Goal: Check status: Check status

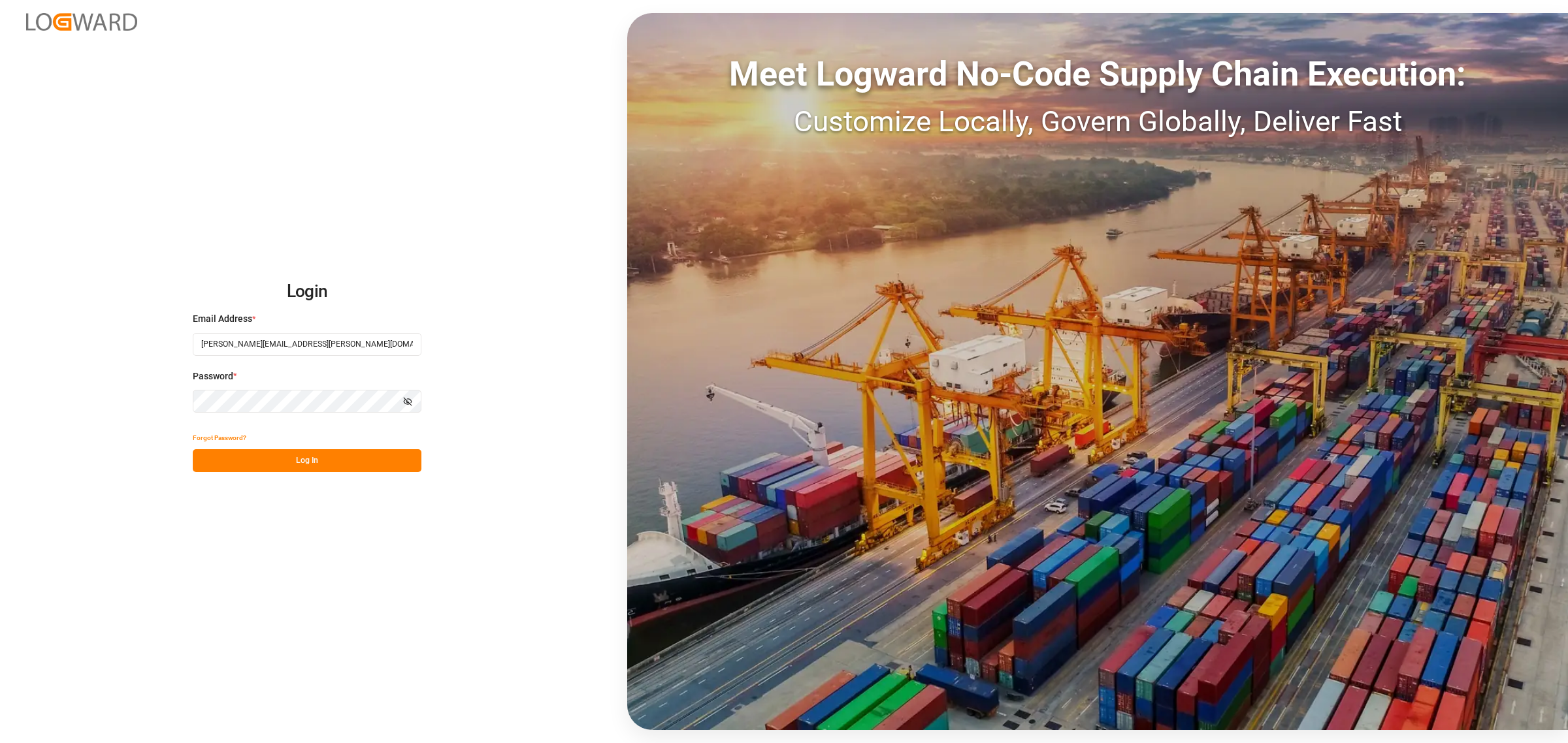
click at [344, 468] on button "Log In" at bounding box center [307, 460] width 229 height 23
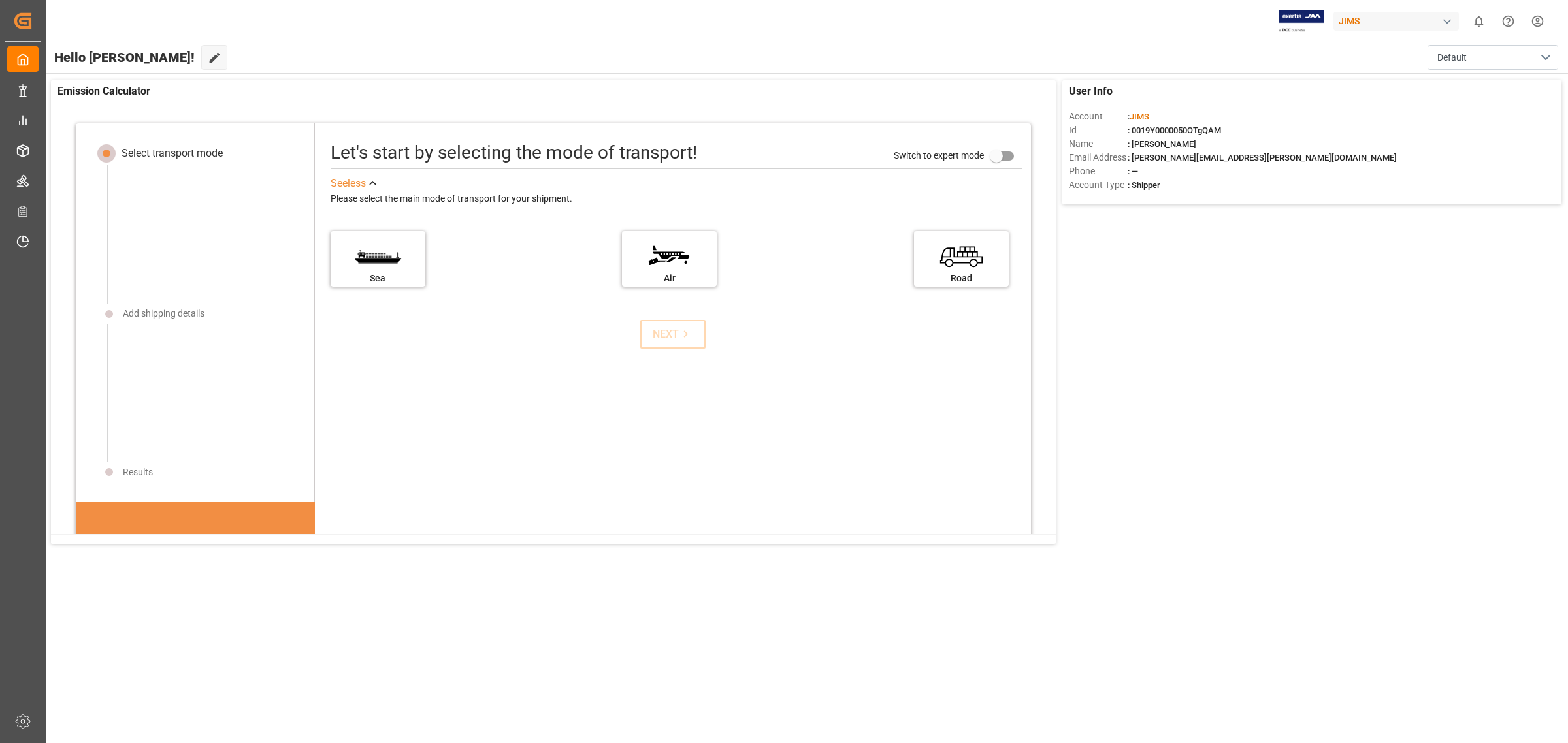
drag, startPoint x: 236, startPoint y: 102, endPoint x: 206, endPoint y: 105, distance: 30.1
click at [236, 102] on div "Emission Calculator" at bounding box center [553, 92] width 1004 height 23
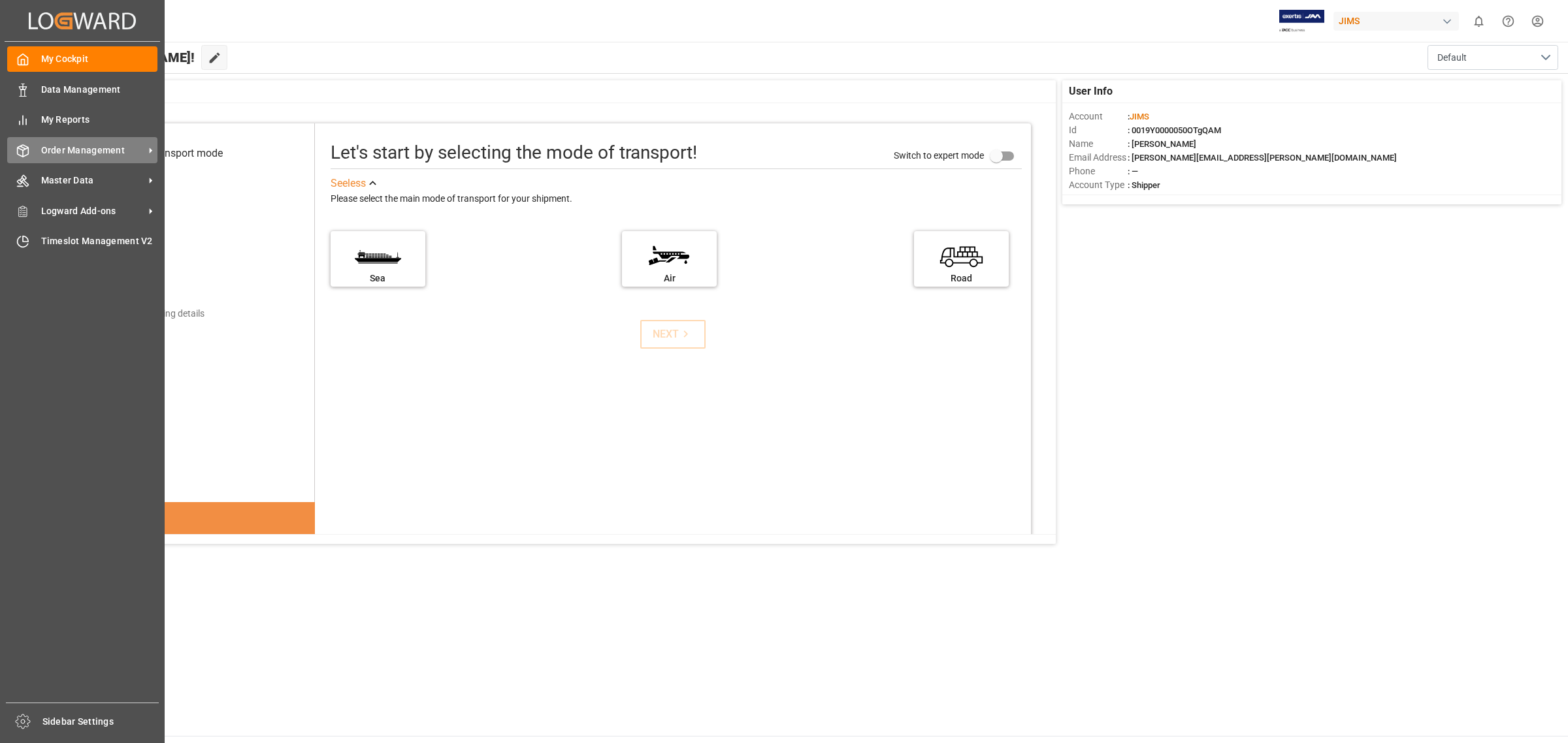
click at [23, 137] on div "Order Management Order Management" at bounding box center [82, 150] width 151 height 26
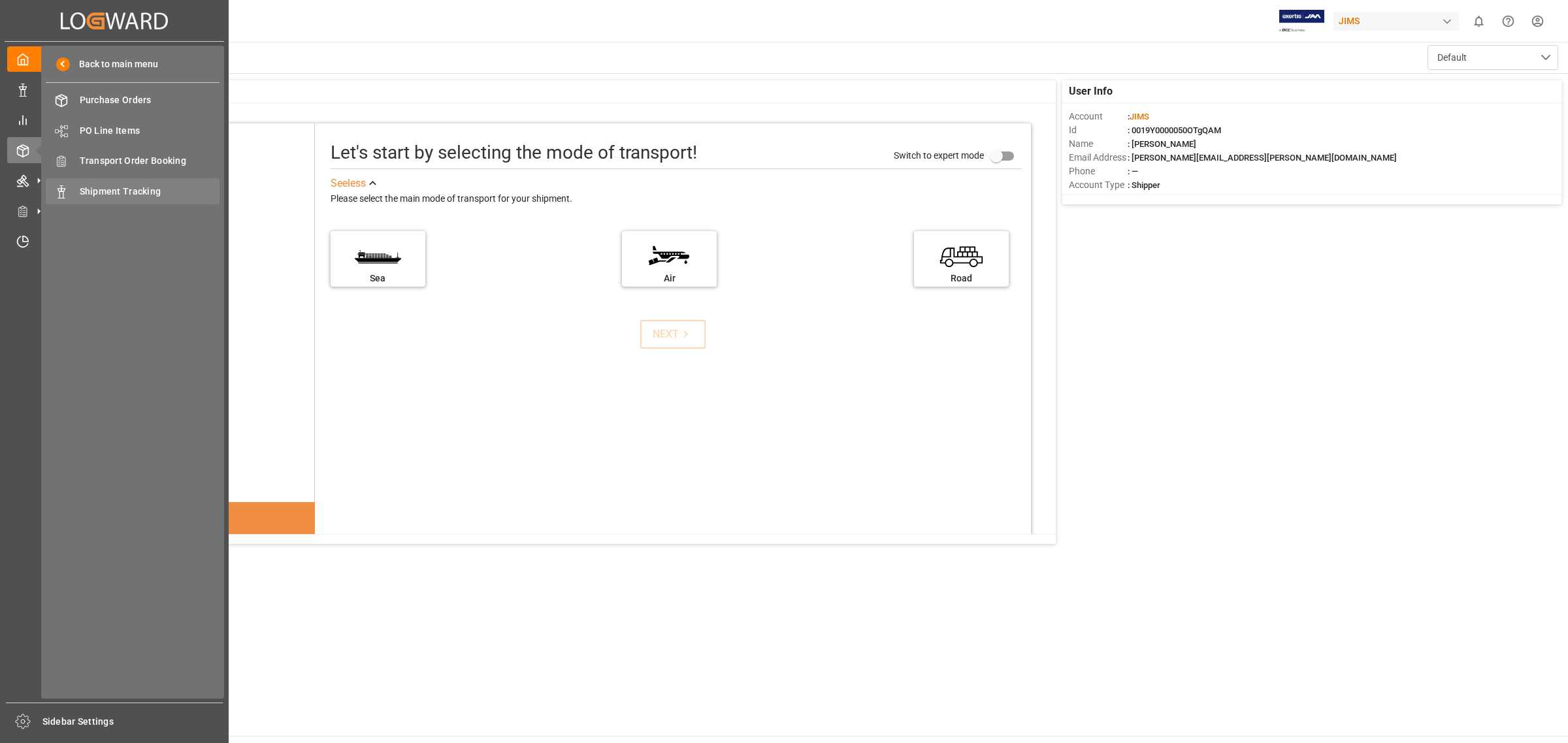
click at [138, 181] on div "Shipment Tracking Shipment Tracking" at bounding box center [132, 190] width 174 height 26
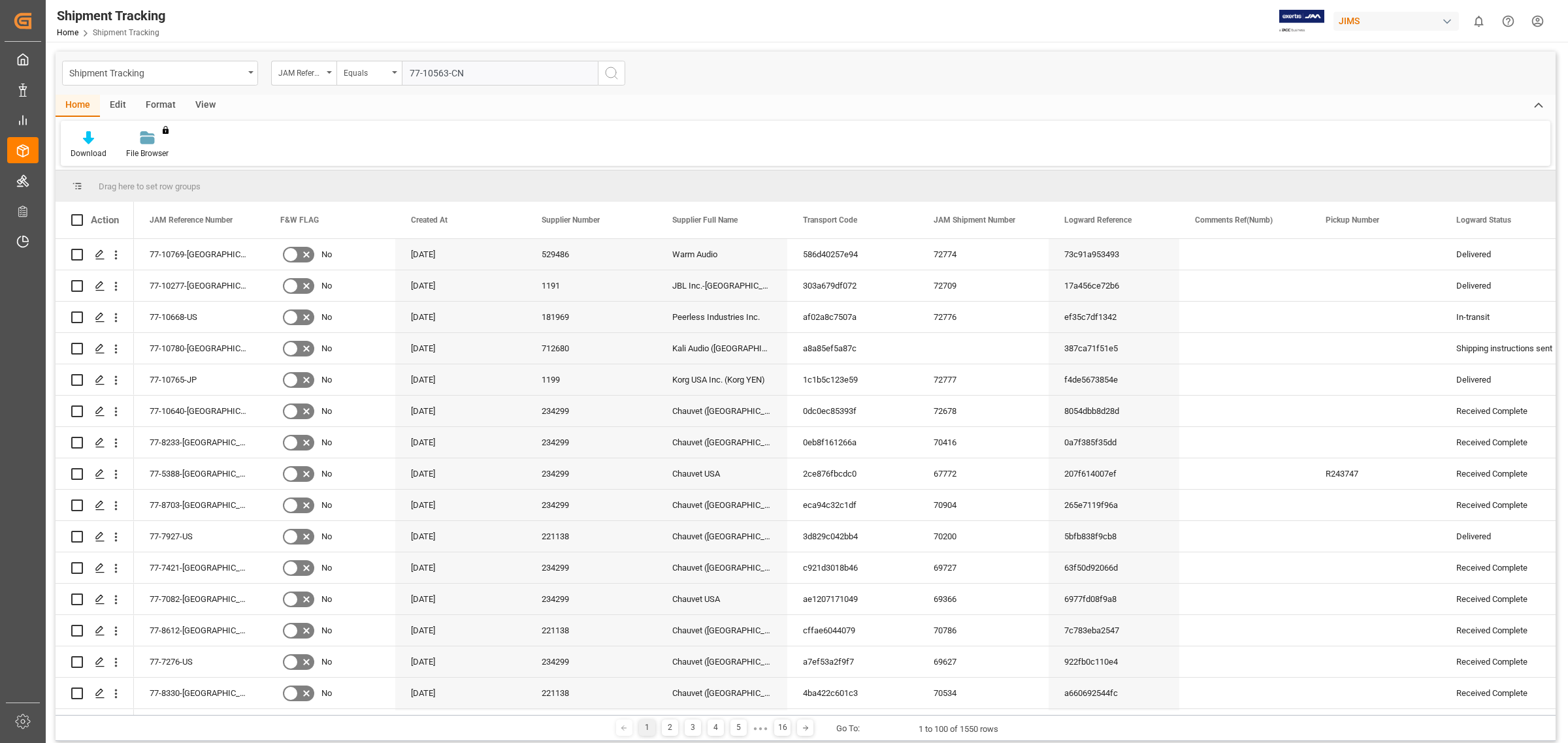
type input "77-10563-CN"
click at [612, 72] on icon "search button" at bounding box center [611, 73] width 16 height 16
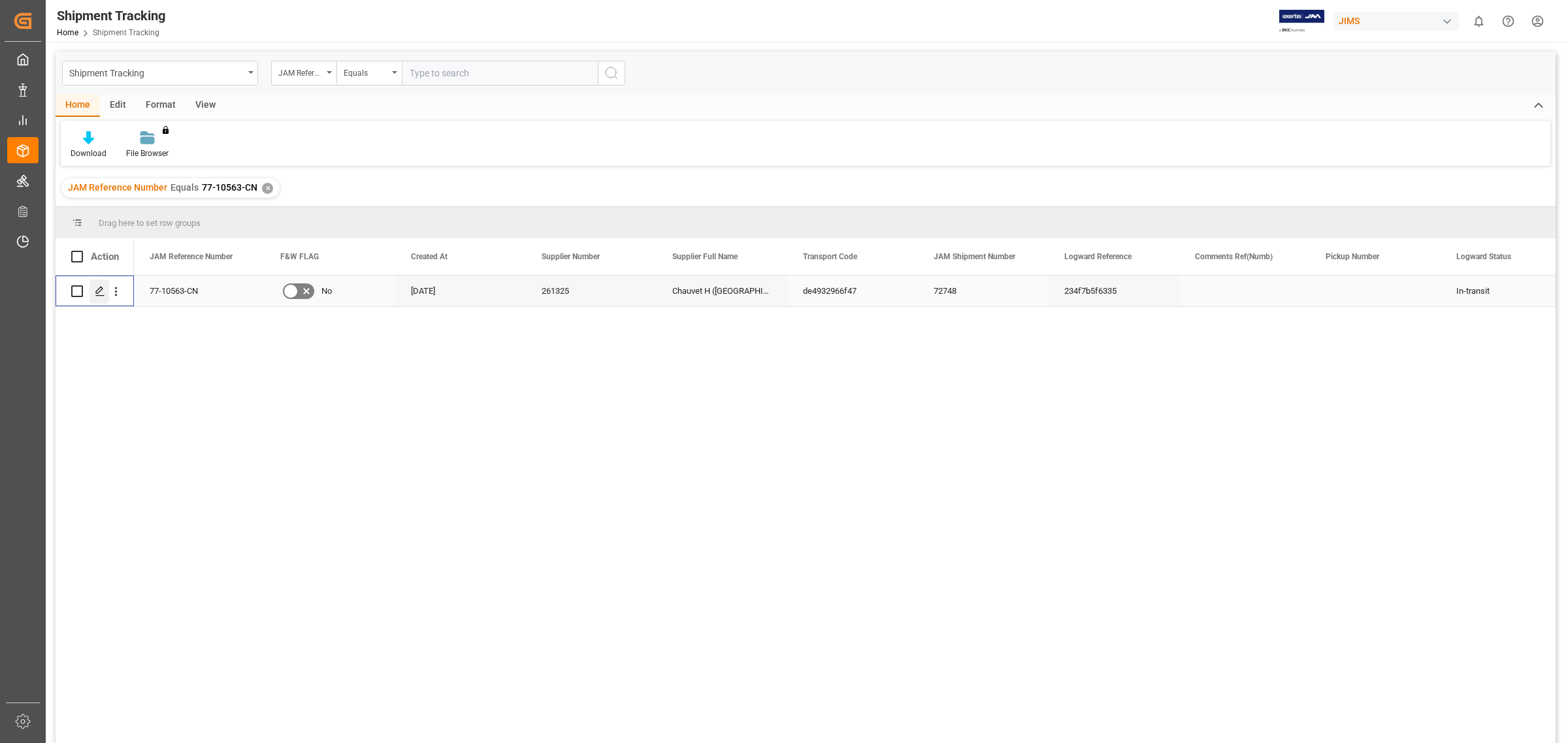
click at [105, 292] on div "Press SPACE to select this row." at bounding box center [100, 291] width 19 height 24
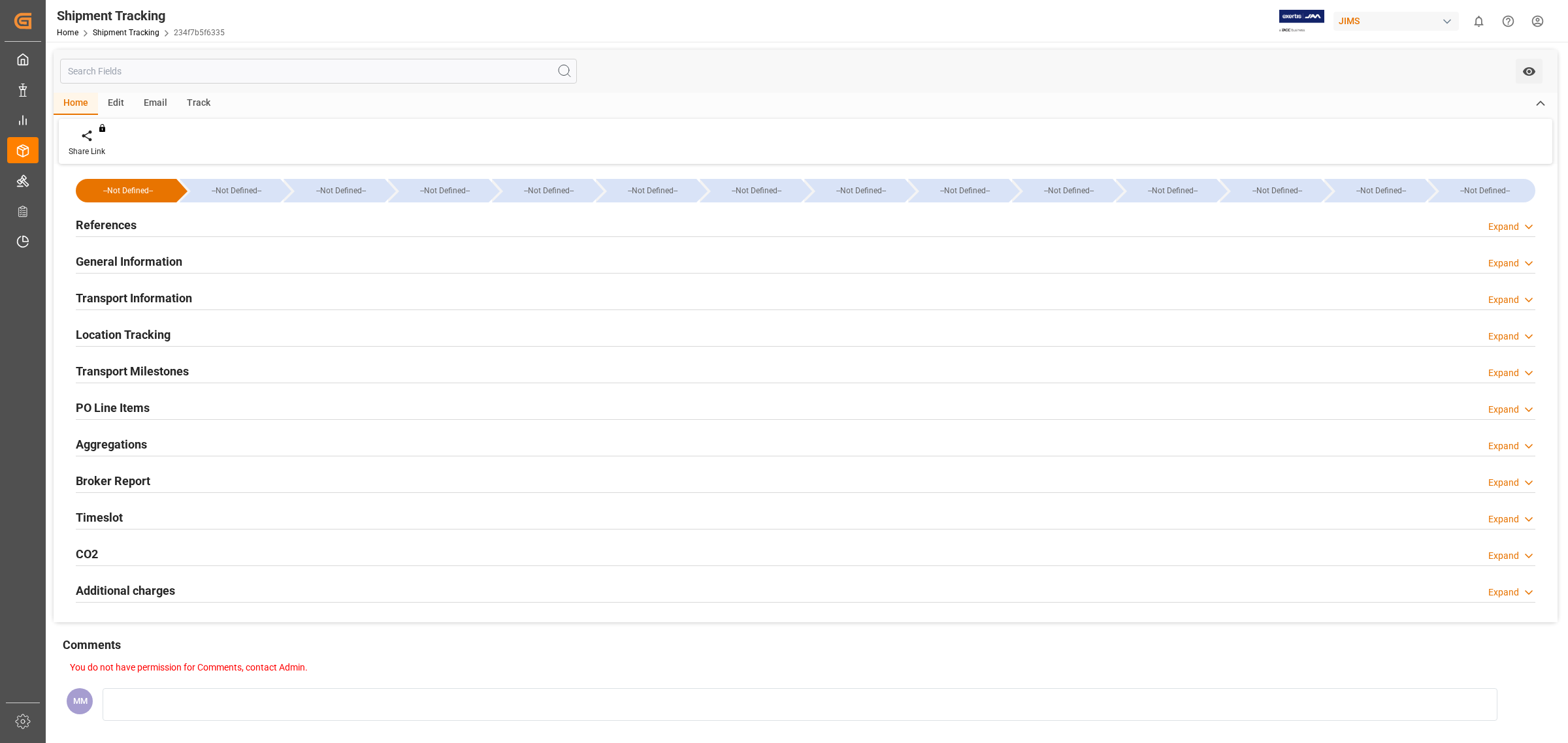
type input "106524"
click at [196, 302] on div "Transport Information Expand" at bounding box center [805, 297] width 1460 height 25
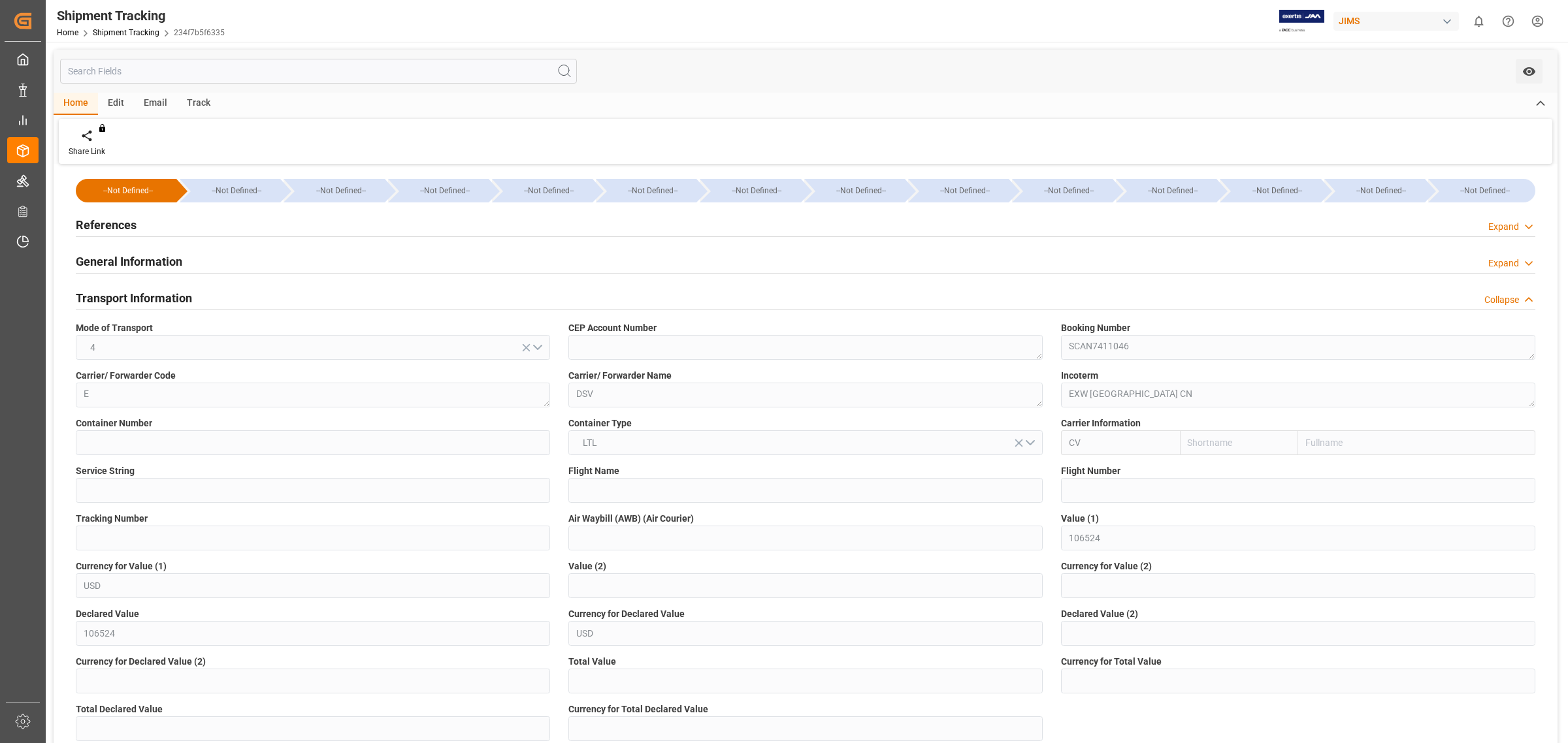
click at [1461, 323] on label "Booking Number" at bounding box center [1298, 328] width 474 height 14
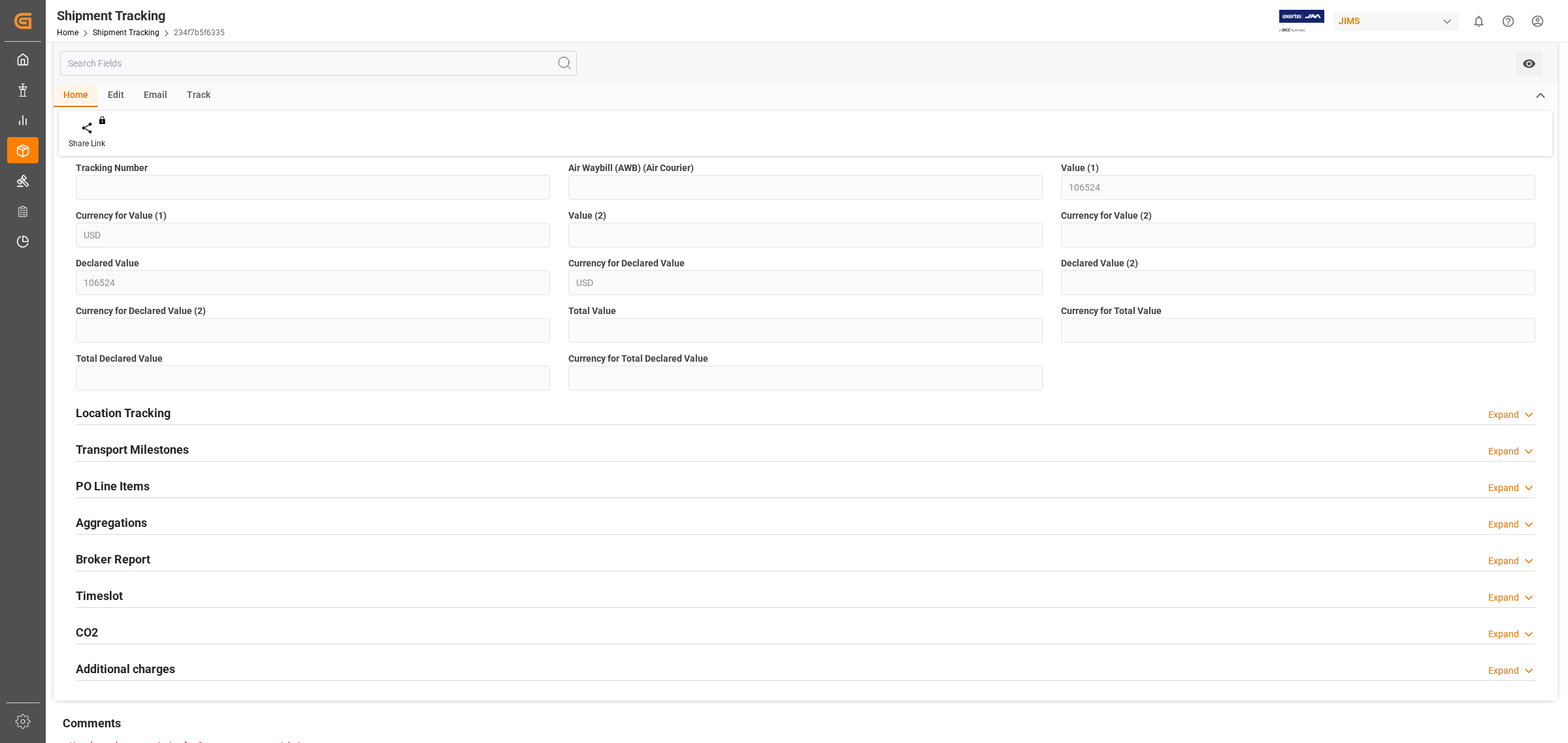
scroll to position [408, 0]
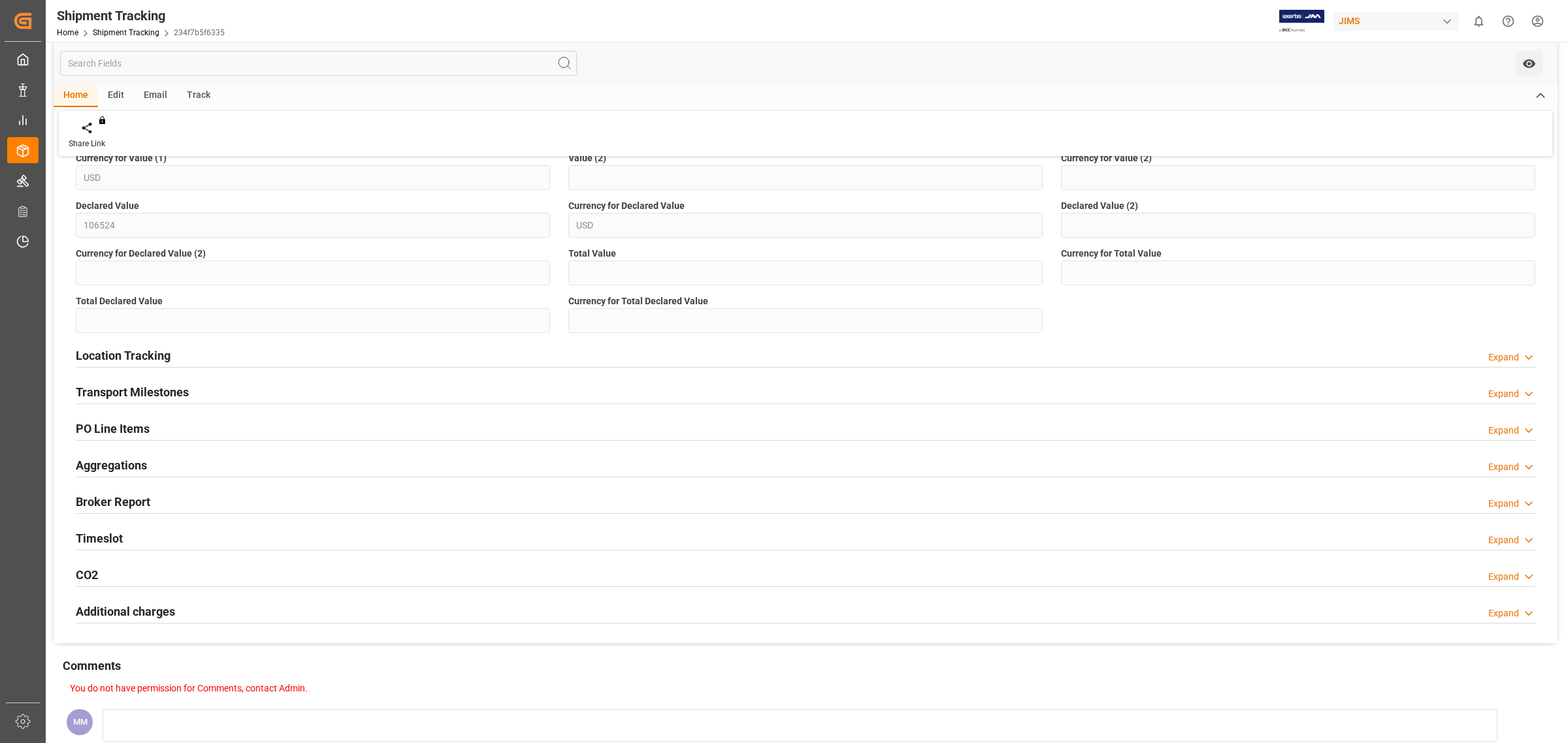
click at [122, 540] on div "Timeslot Expand" at bounding box center [805, 537] width 1460 height 25
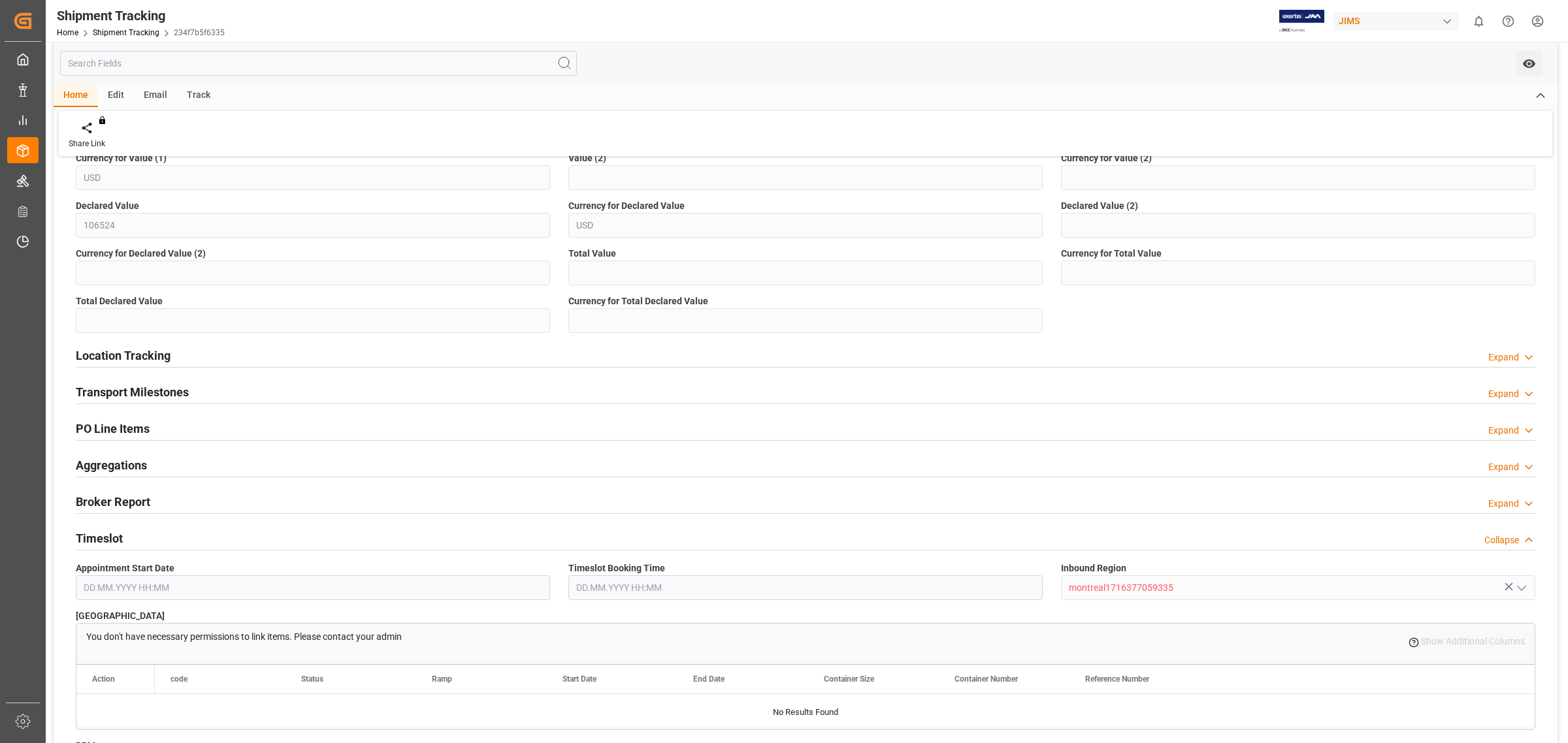
click at [120, 534] on h2 "Timeslot" at bounding box center [99, 538] width 47 height 18
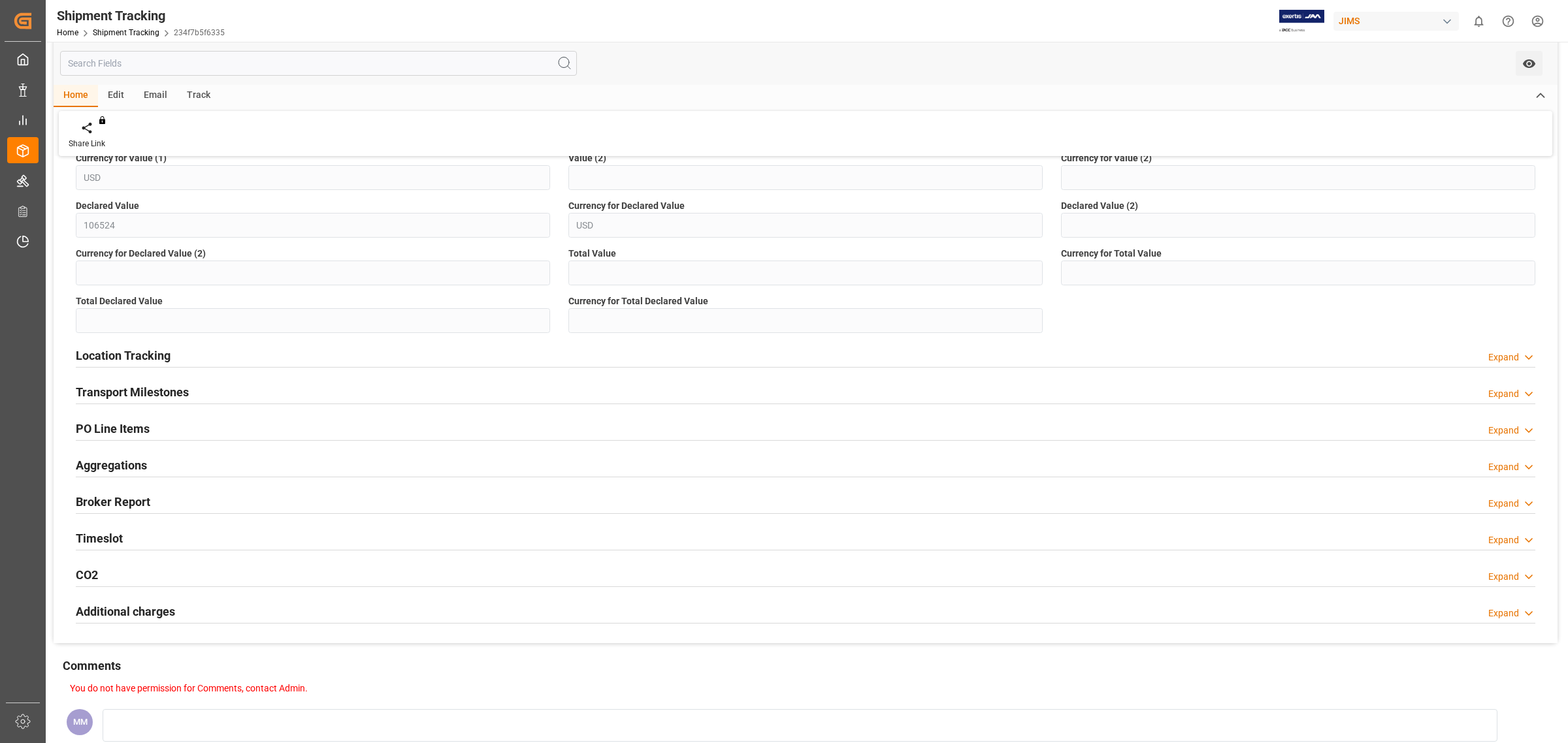
click at [189, 390] on h2 "Transport Milestones" at bounding box center [132, 392] width 113 height 18
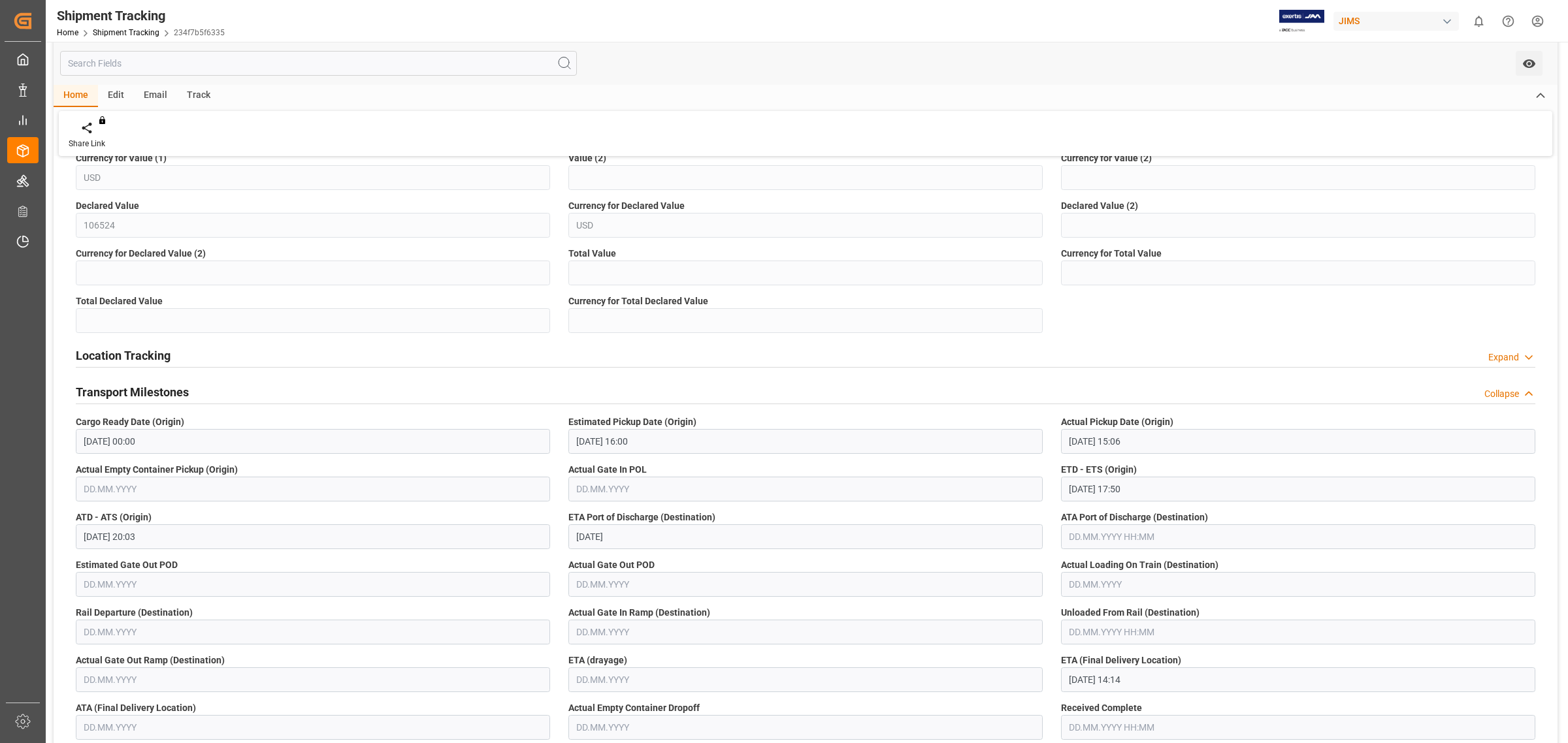
scroll to position [489, 0]
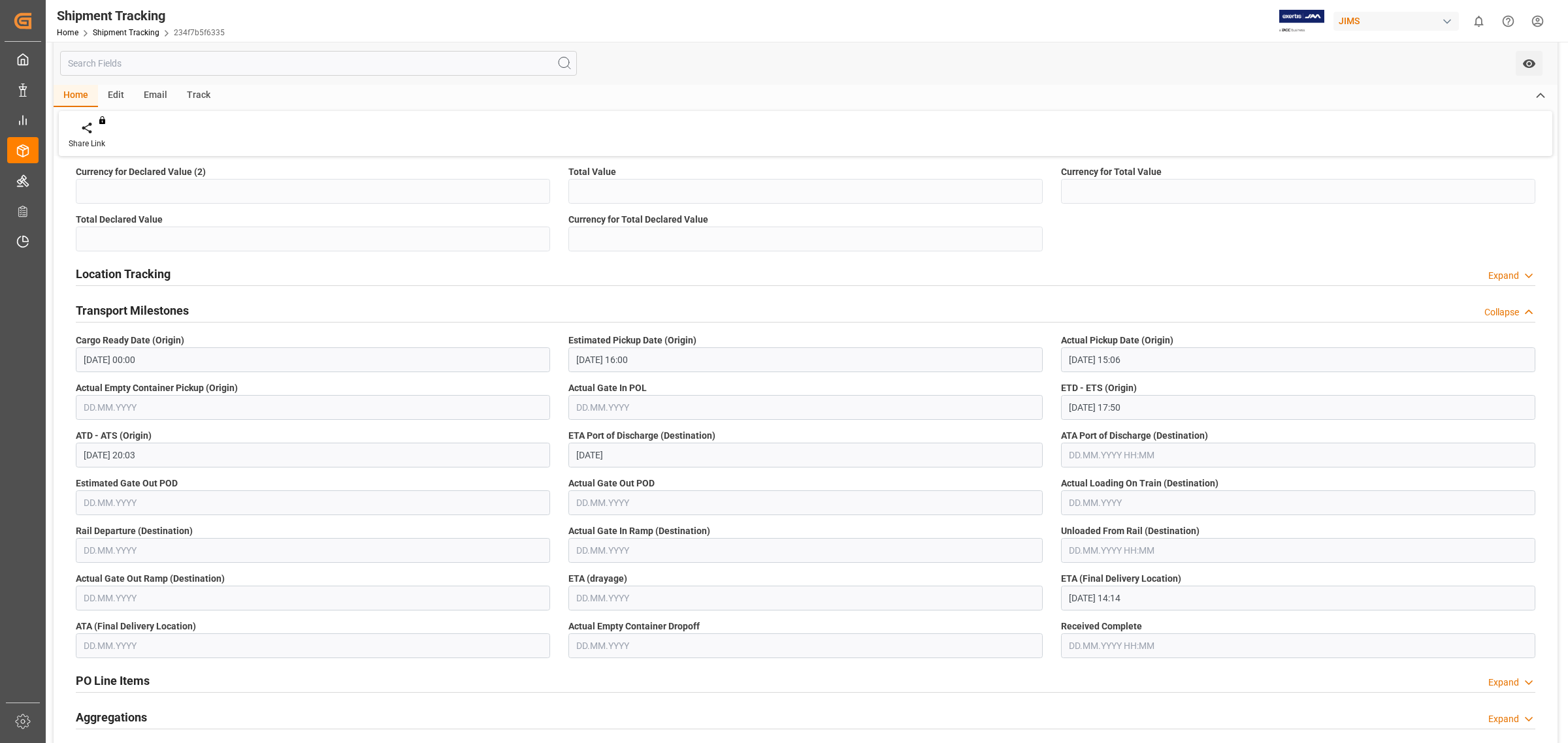
click at [1230, 263] on div "Location Tracking Expand" at bounding box center [805, 273] width 1460 height 25
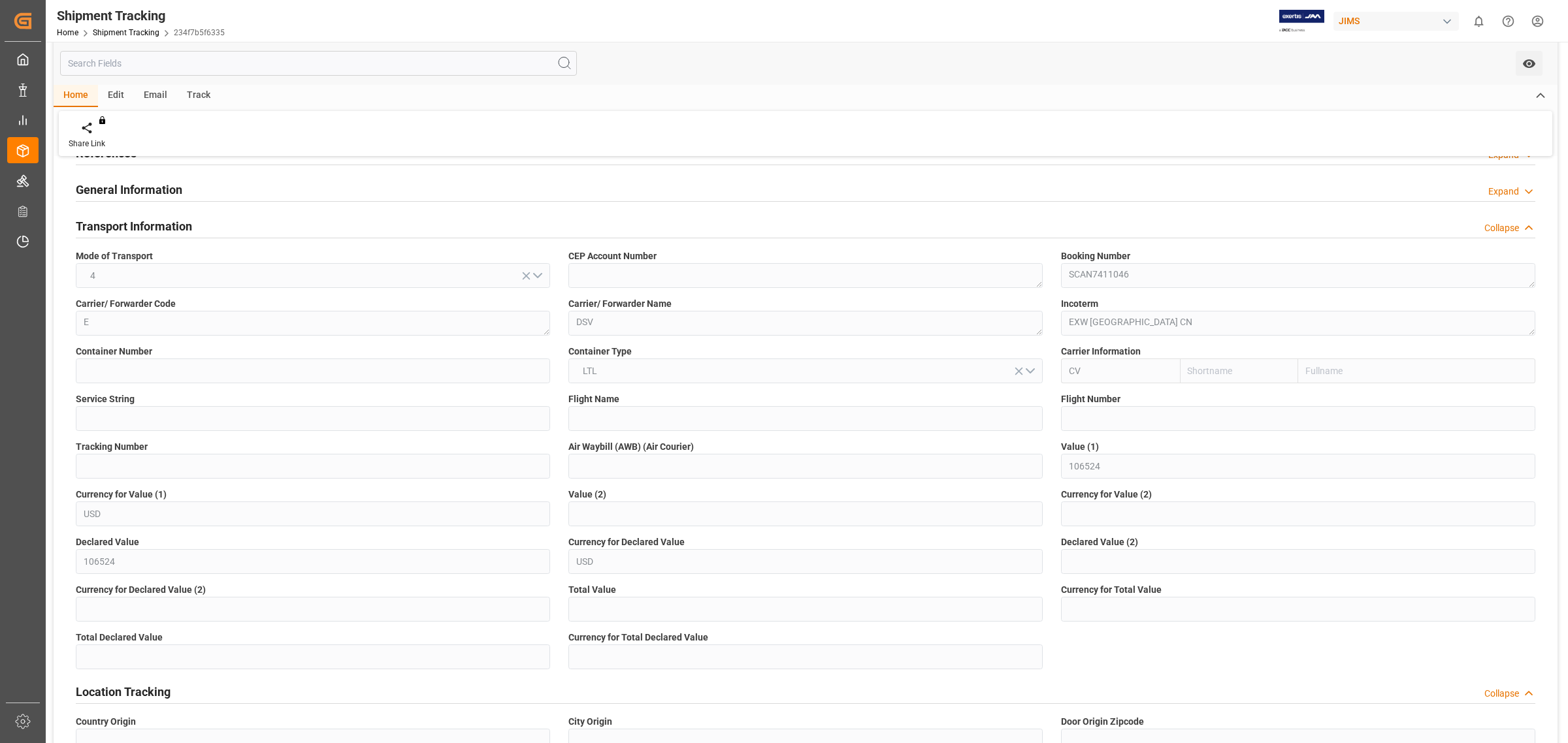
scroll to position [0, 0]
